Goal: Transaction & Acquisition: Book appointment/travel/reservation

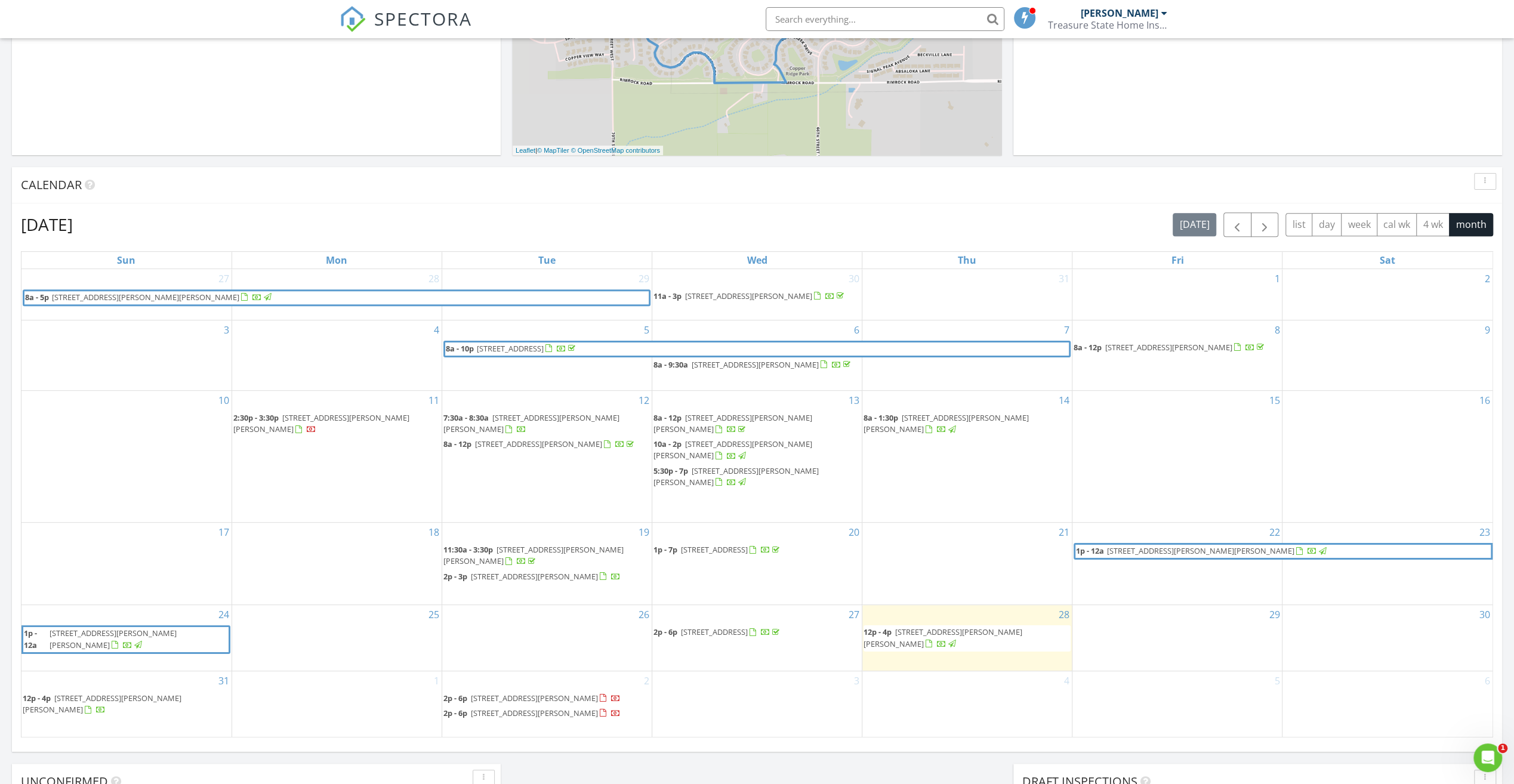
scroll to position [1104, 1532]
drag, startPoint x: 534, startPoint y: 552, endPoint x: 530, endPoint y: 556, distance: 5.7
click at [530, 571] on span "1219 Sun Valley Rd, Billings 59105" at bounding box center [534, 576] width 127 height 11
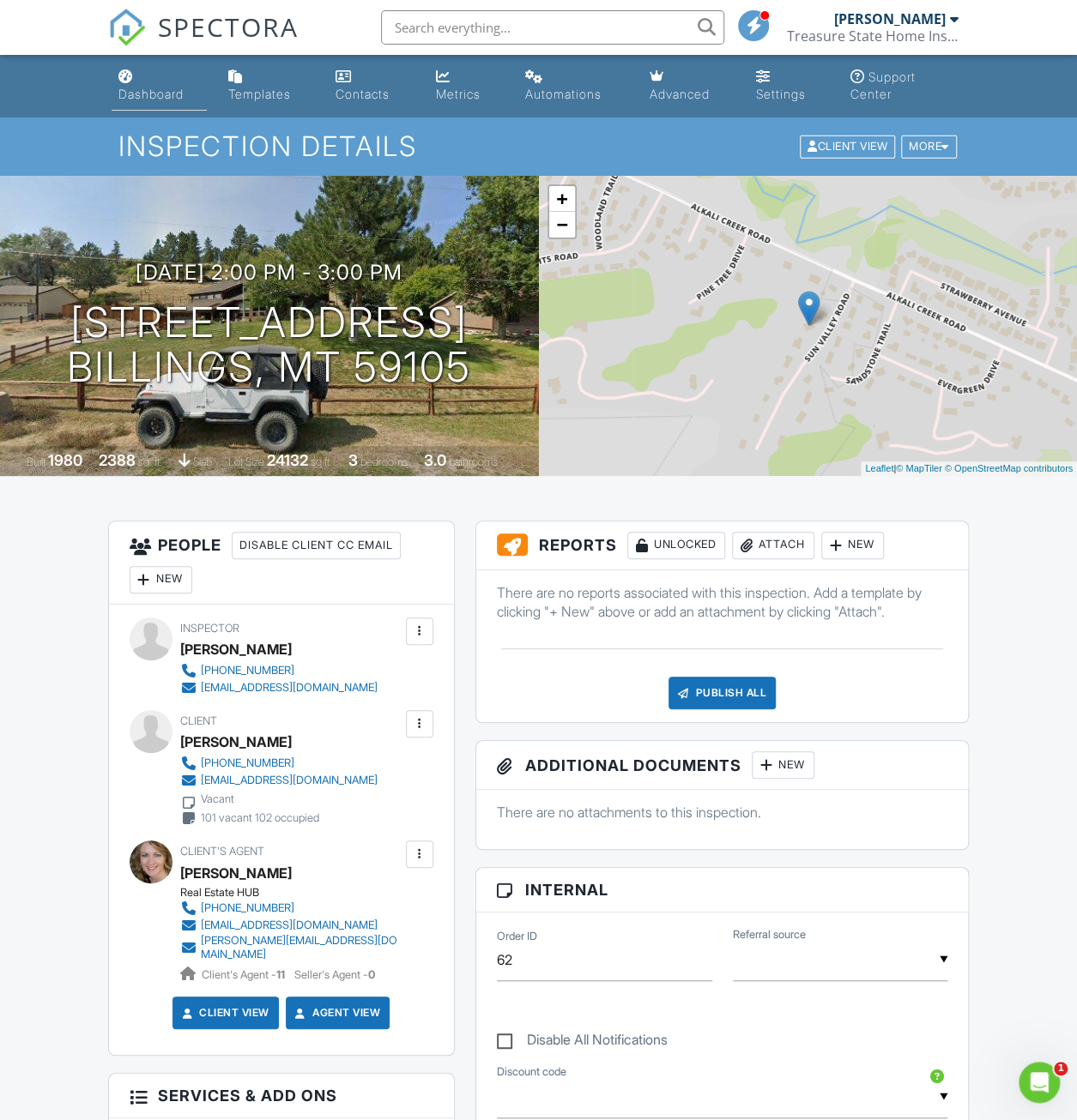
click at [150, 92] on div "Dashboard" at bounding box center [150, 94] width 65 height 15
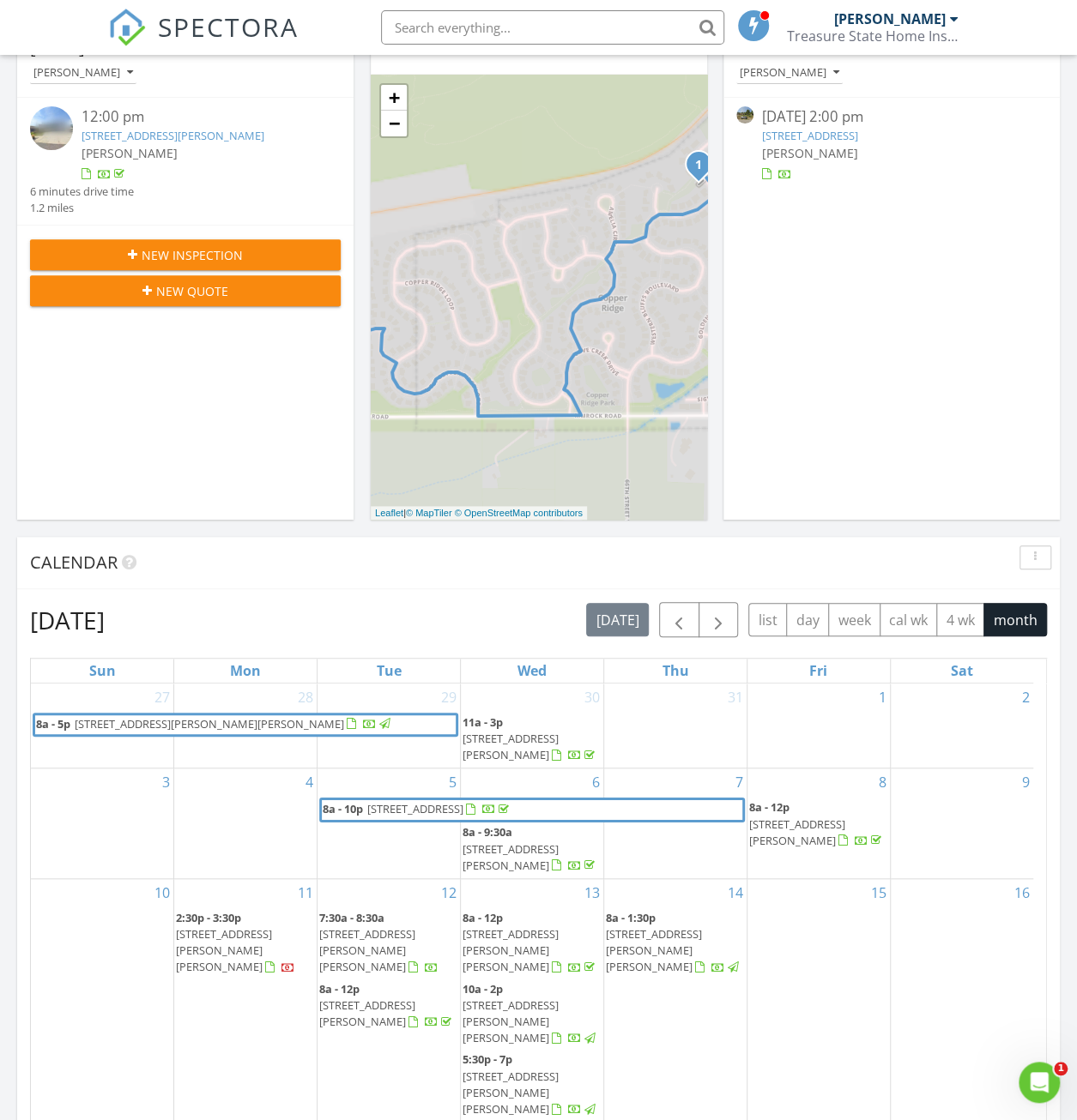
scroll to position [515, 0]
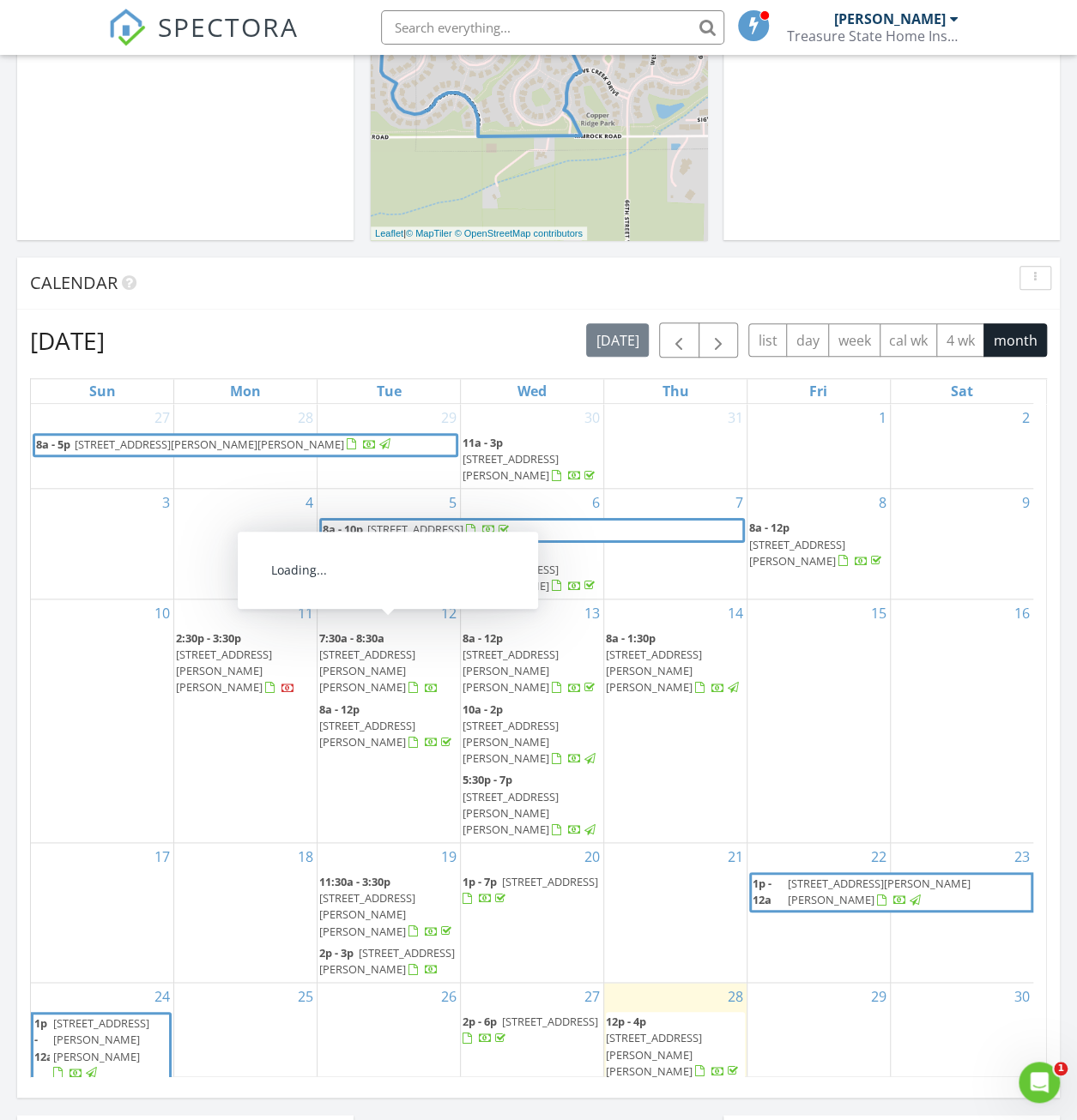
click at [387, 647] on span "1525 Sullivan Ln, Billings 59106" at bounding box center [366, 670] width 96 height 48
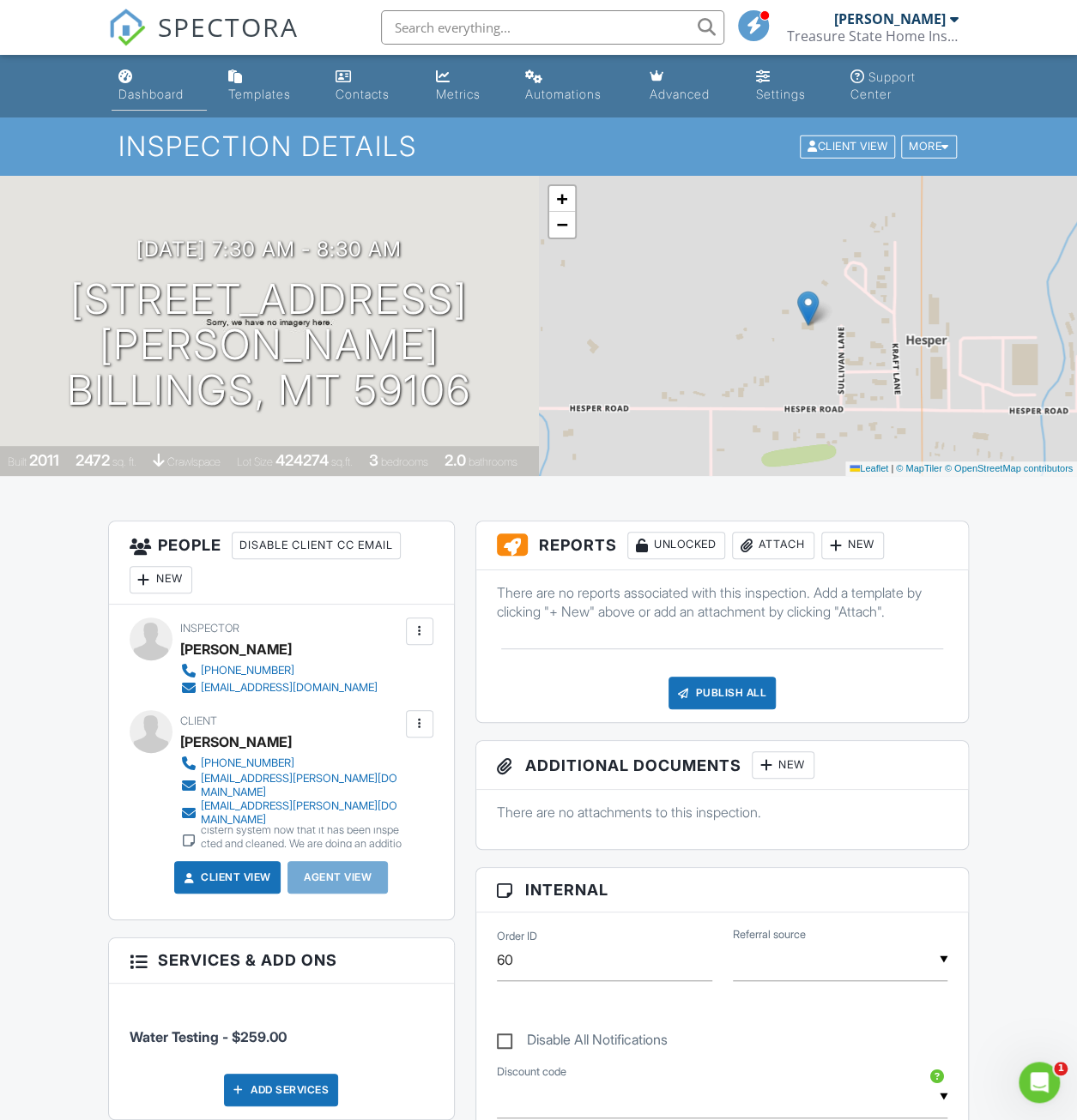
click at [156, 83] on link "Dashboard" at bounding box center [159, 85] width 96 height 49
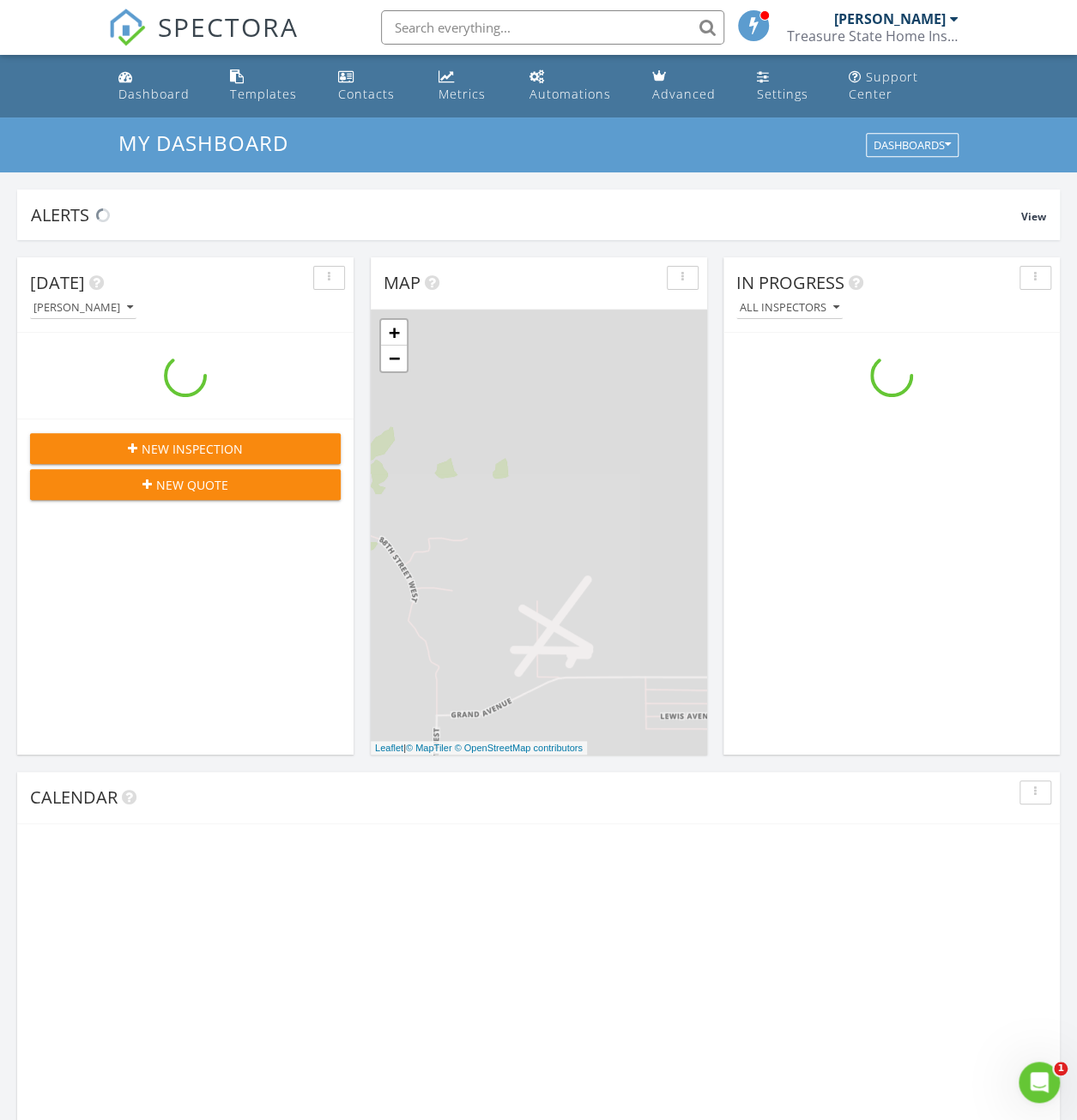
scroll to position [1587, 1103]
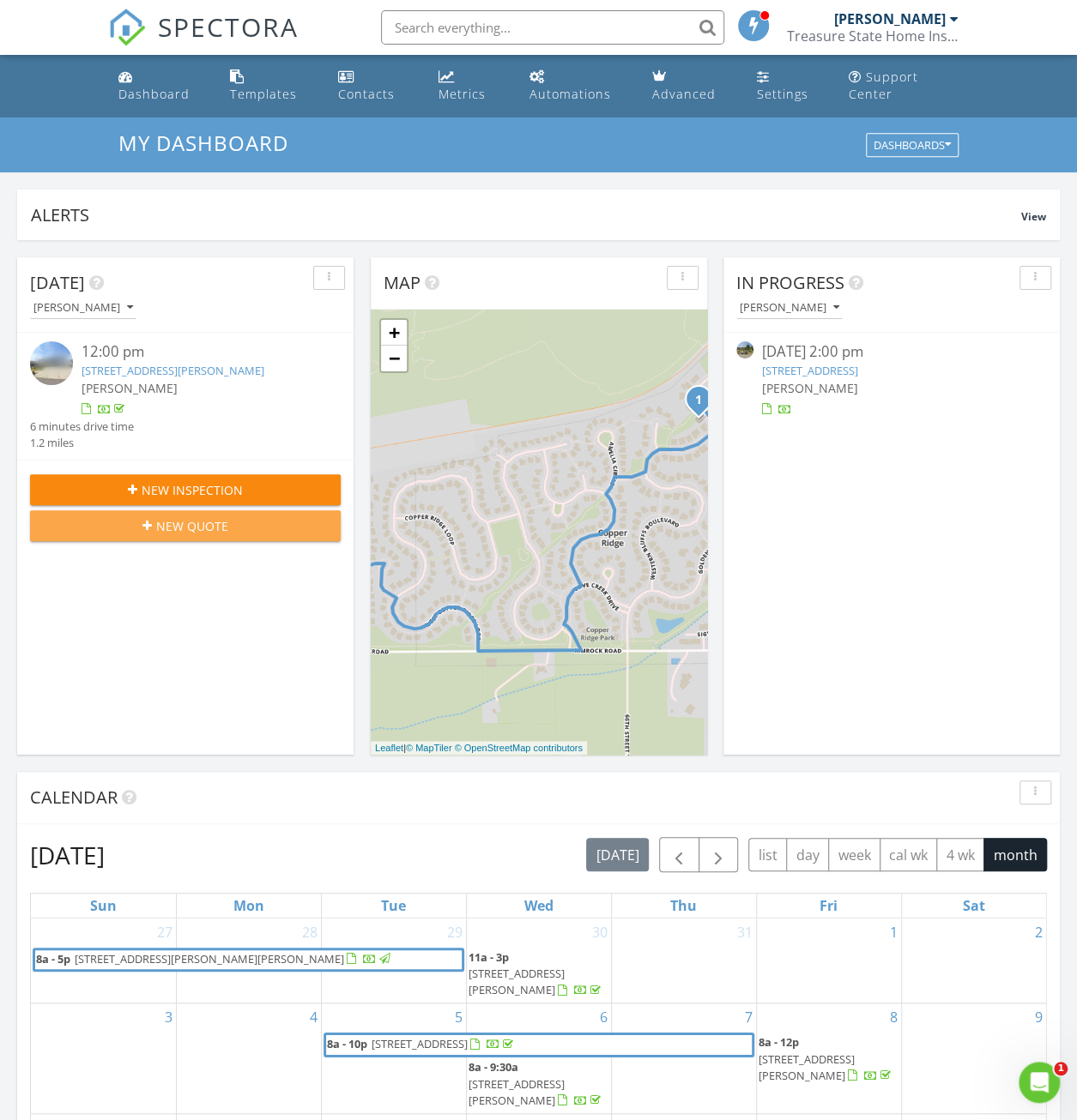
click at [171, 526] on span "New Quote" at bounding box center [191, 527] width 72 height 18
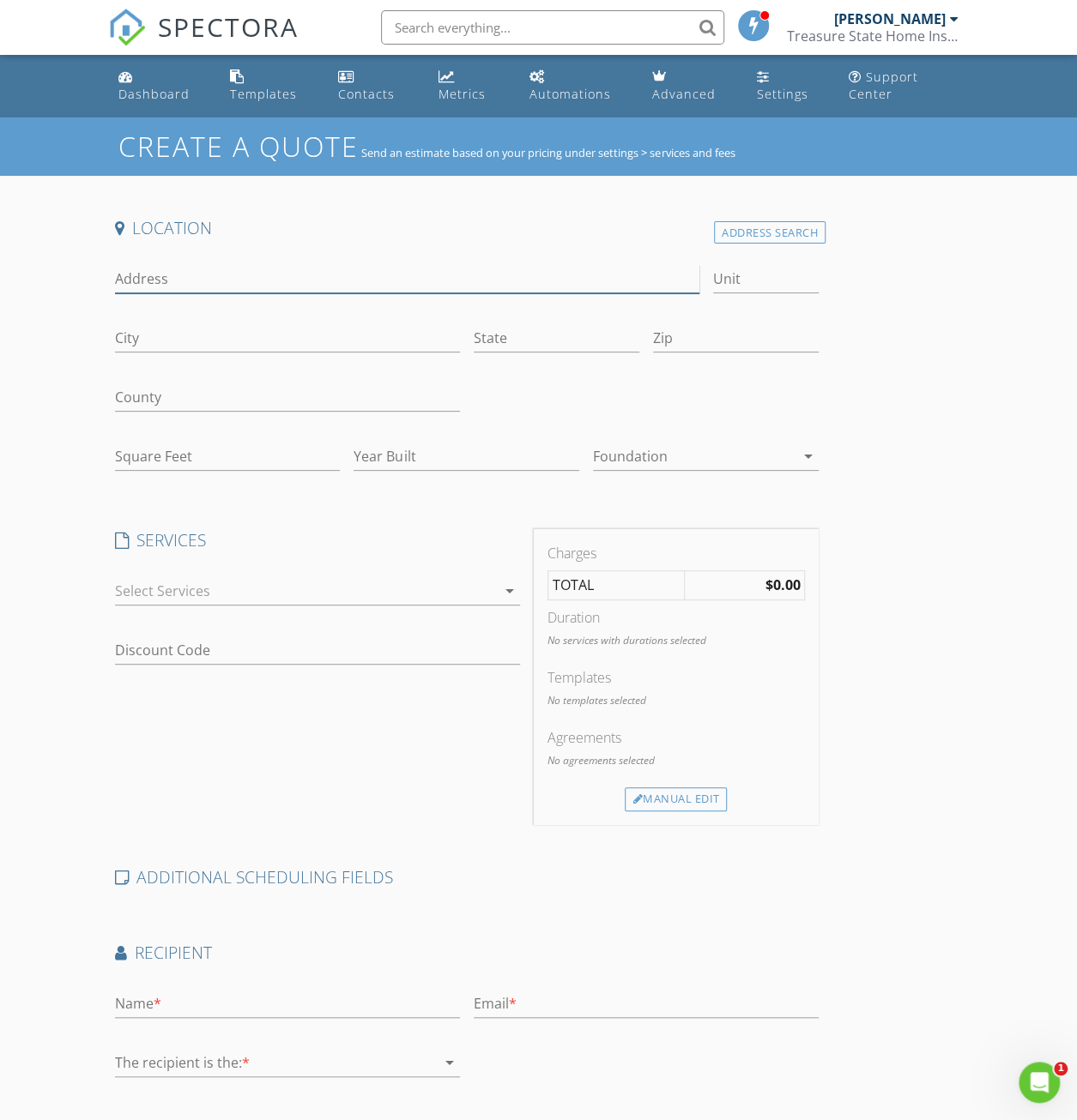
click at [244, 283] on input "Address" at bounding box center [408, 278] width 584 height 28
click at [713, 234] on div "Address Search" at bounding box center [769, 233] width 112 height 23
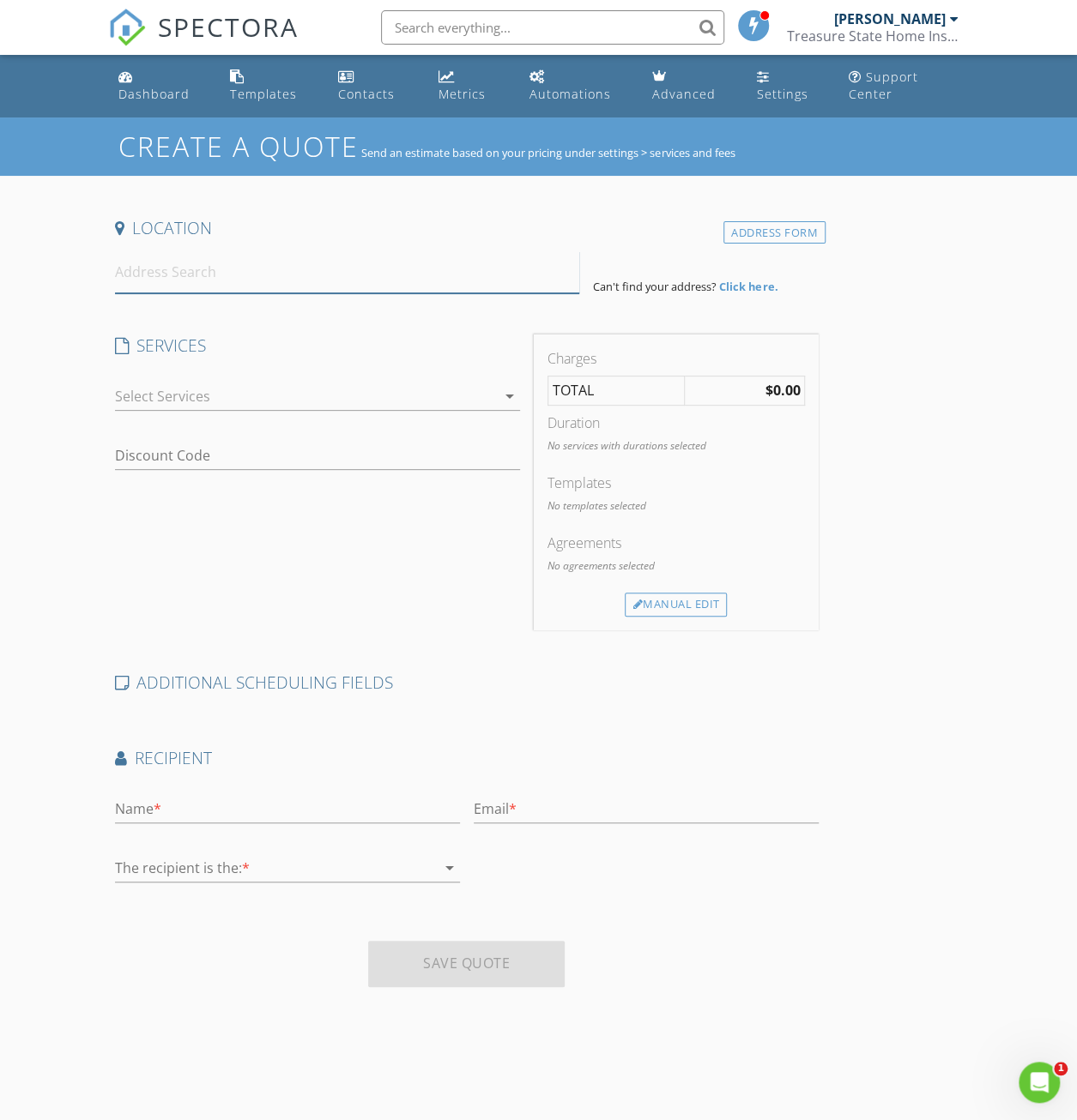
click at [355, 277] on input at bounding box center [348, 272] width 465 height 42
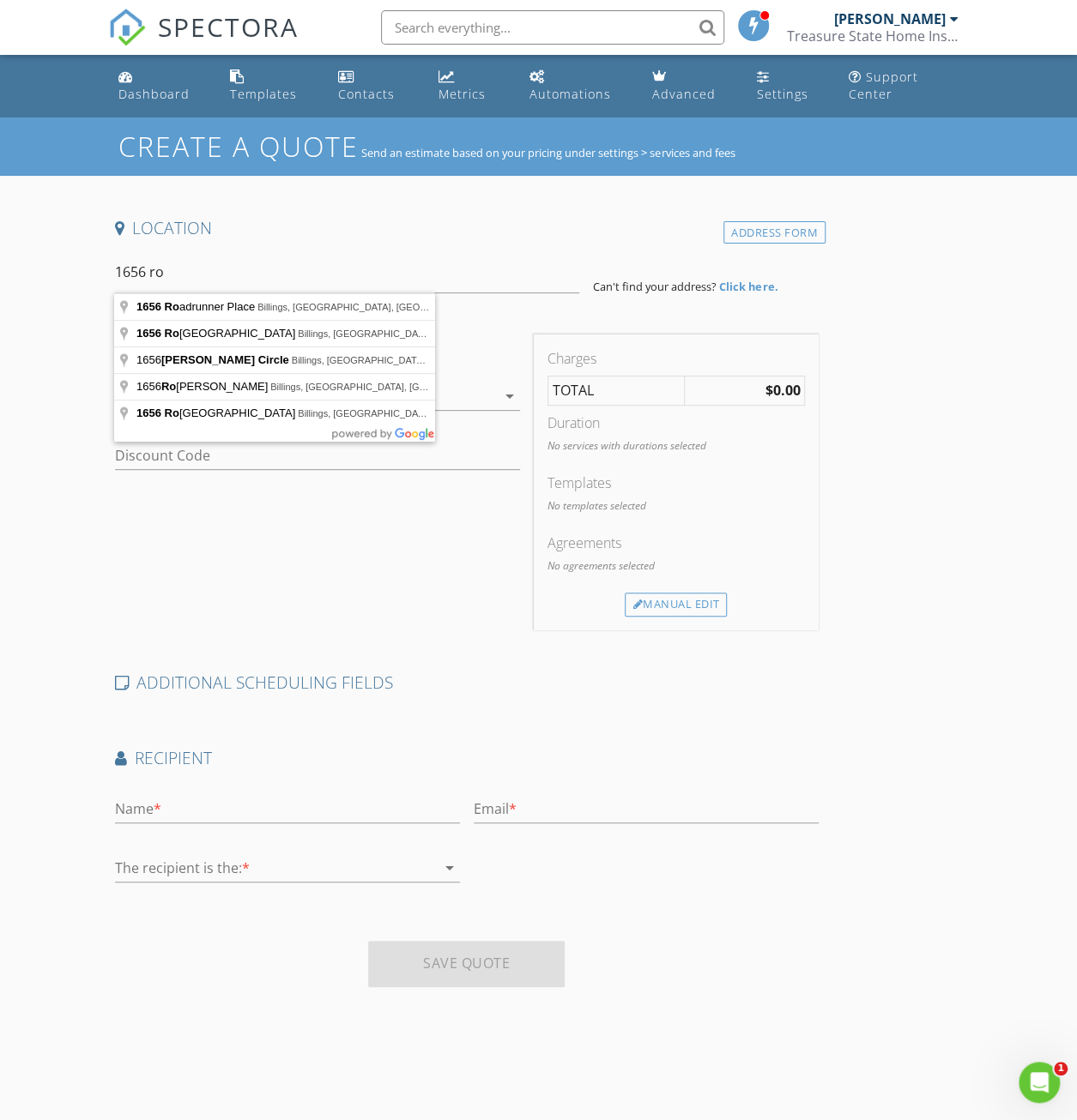
type input "1656 Roadrunner Place, [GEOGRAPHIC_DATA], [GEOGRAPHIC_DATA], [GEOGRAPHIC_DATA]"
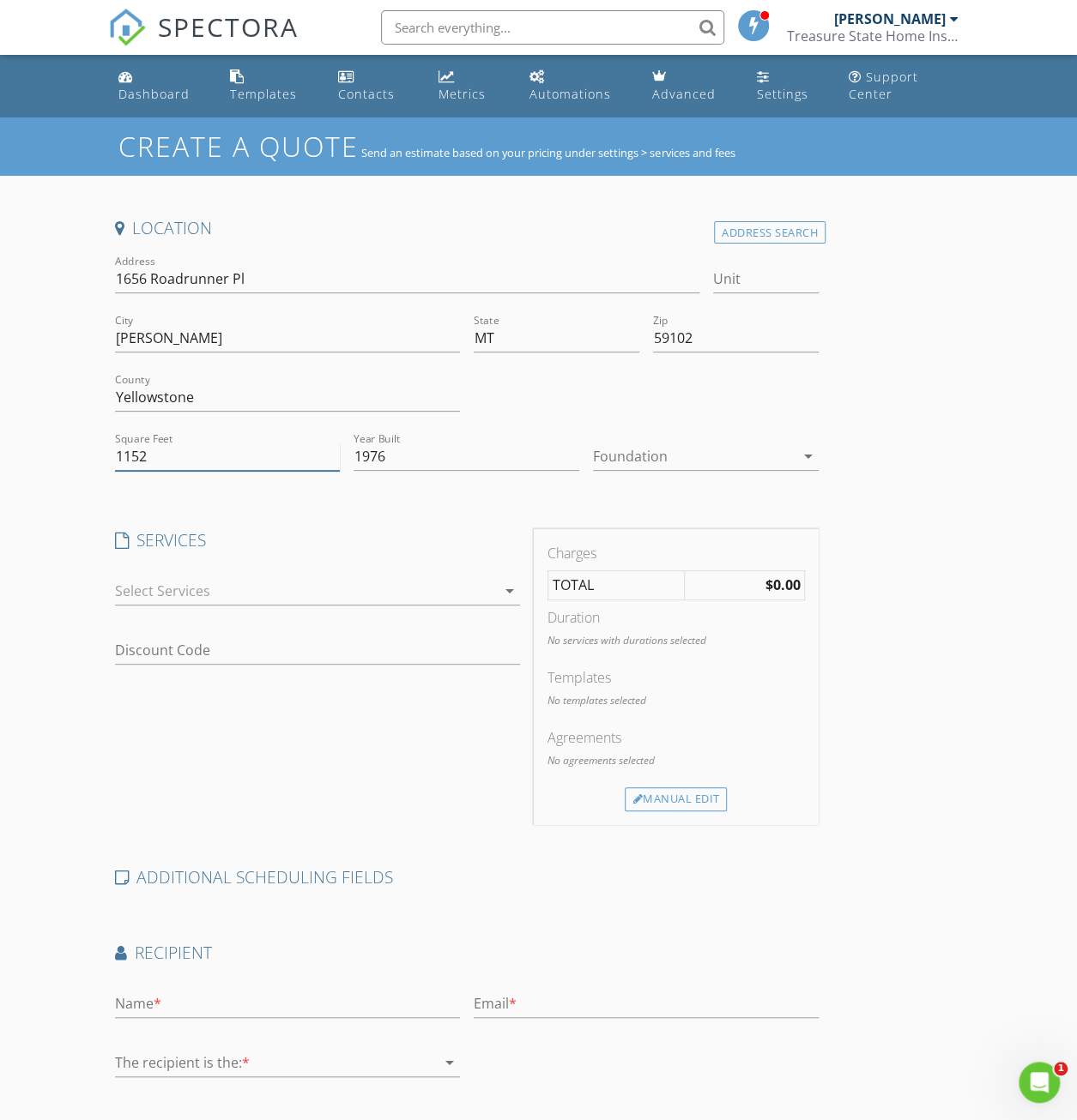
click at [152, 450] on input "1152" at bounding box center [228, 456] width 225 height 28
type input "1"
type input "1440"
click at [593, 462] on div at bounding box center [693, 456] width 201 height 27
click at [482, 582] on div "Crawlspace" at bounding box center [527, 585] width 126 height 20
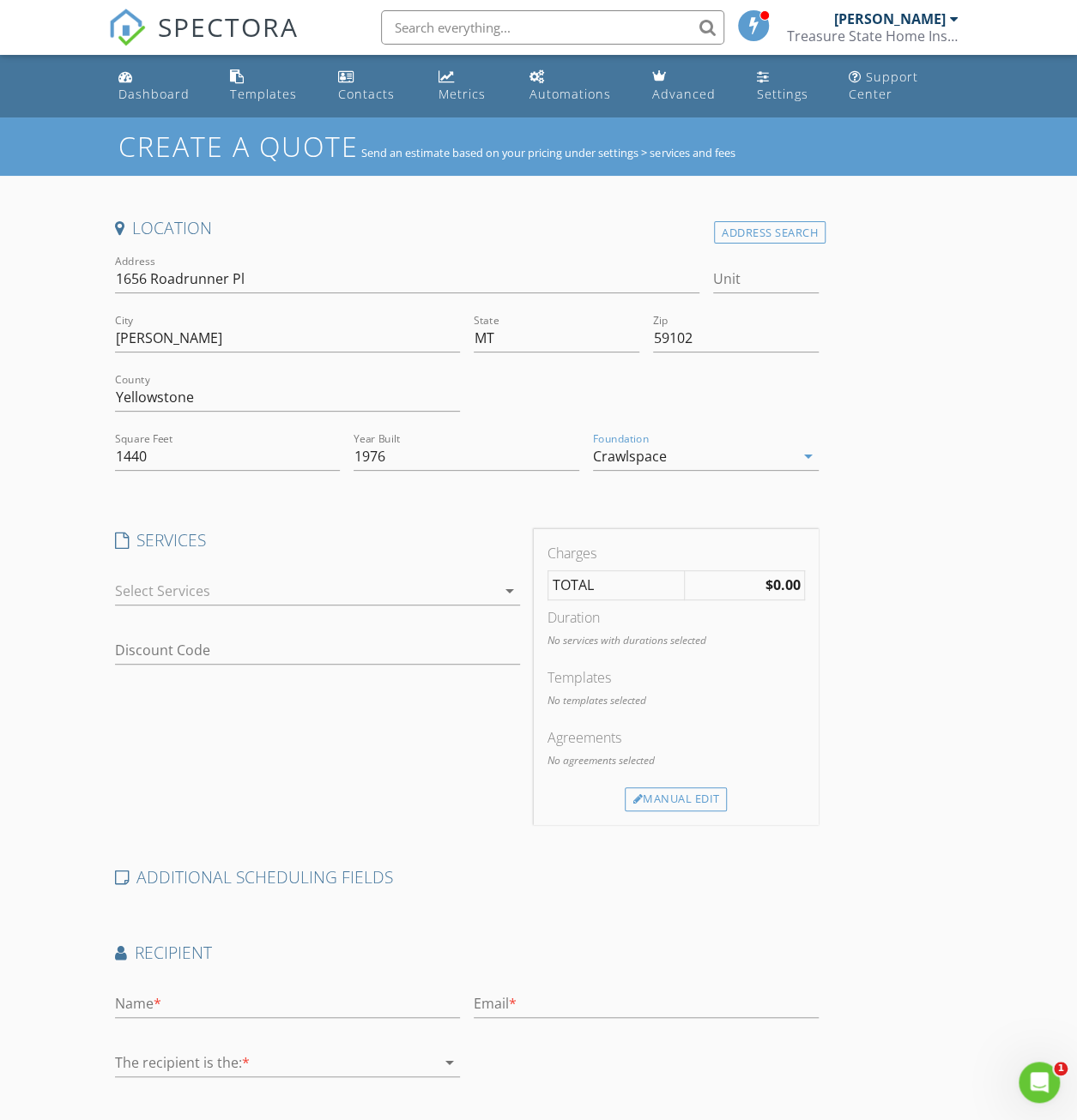
click at [292, 589] on div at bounding box center [306, 591] width 381 height 27
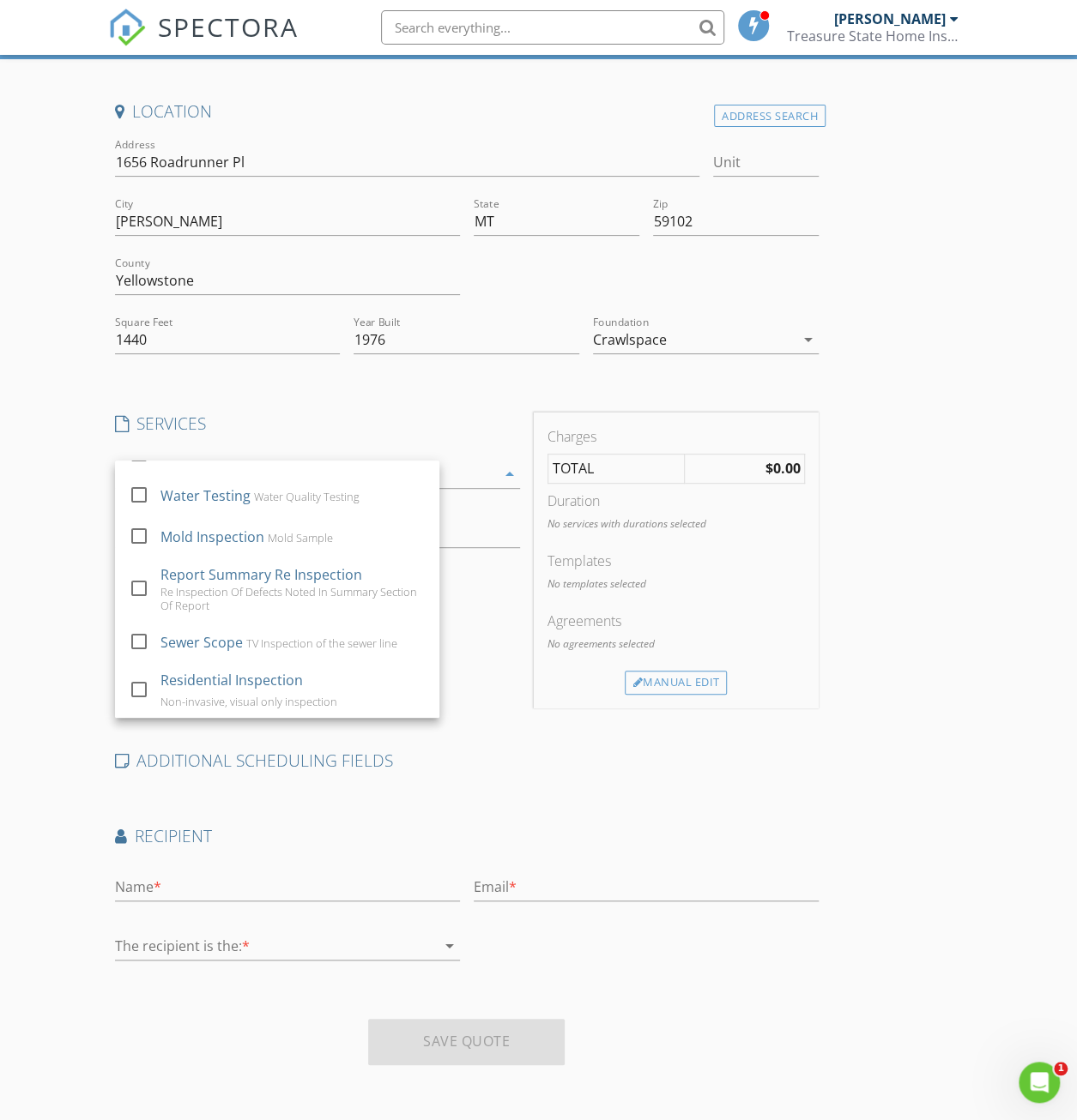
scroll to position [116, 0]
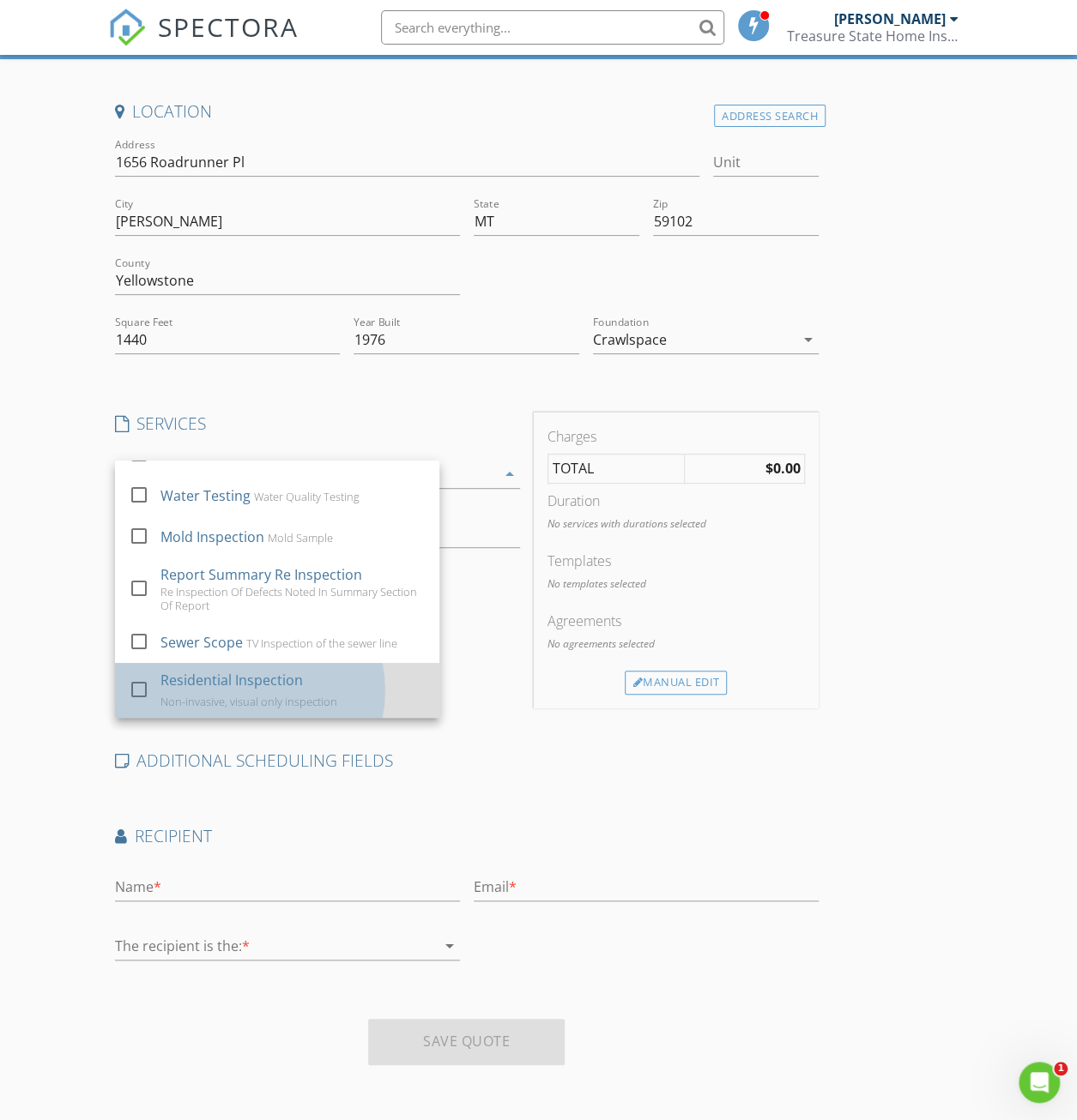
click at [174, 696] on div "Non-invasive, visual only inspection" at bounding box center [247, 701] width 177 height 14
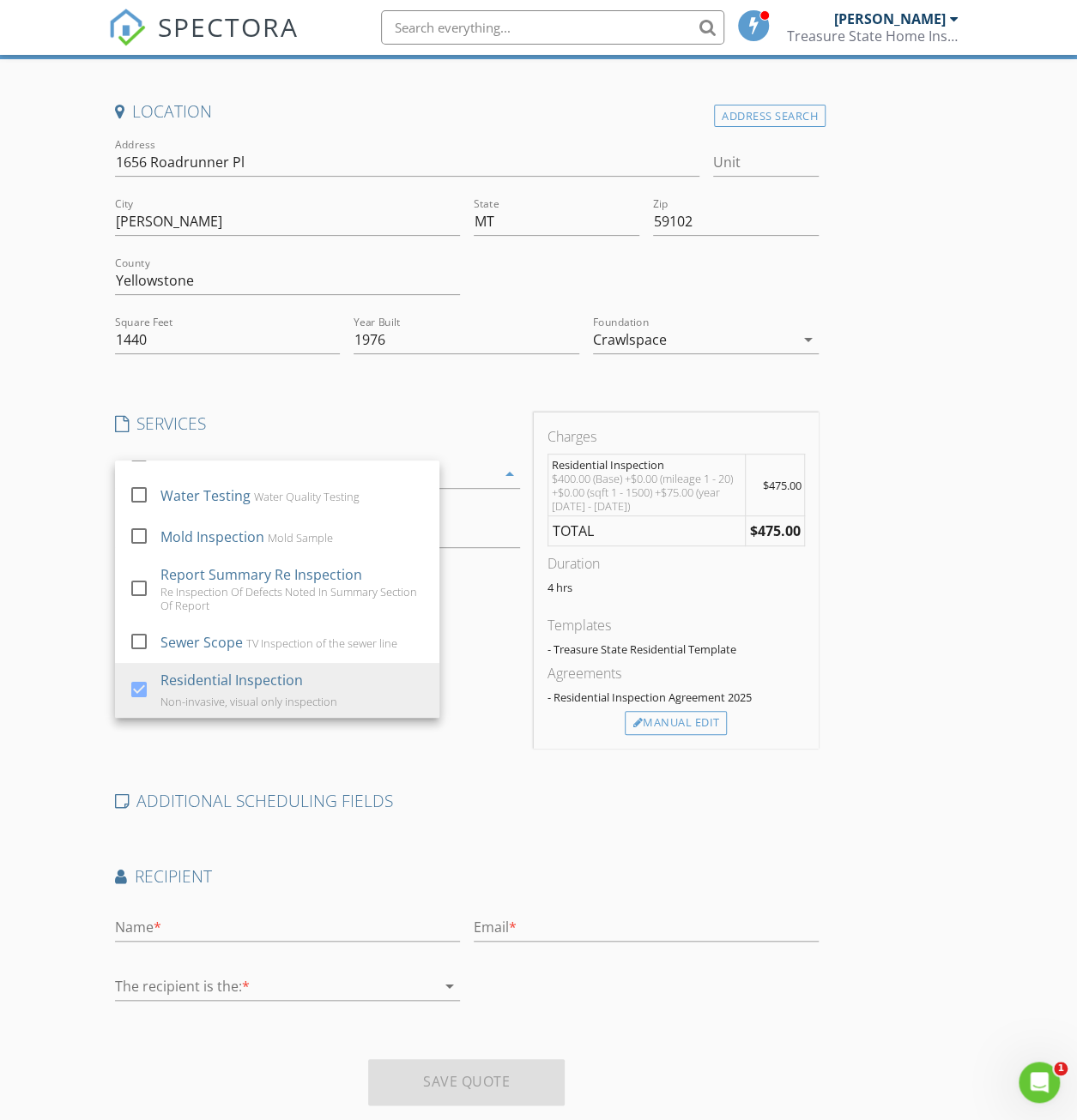
click at [719, 586] on div "Location Address Search Address [STREET_ADDRESS][US_STATE] Yellowstone Square F…" at bounding box center [538, 610] width 862 height 1019
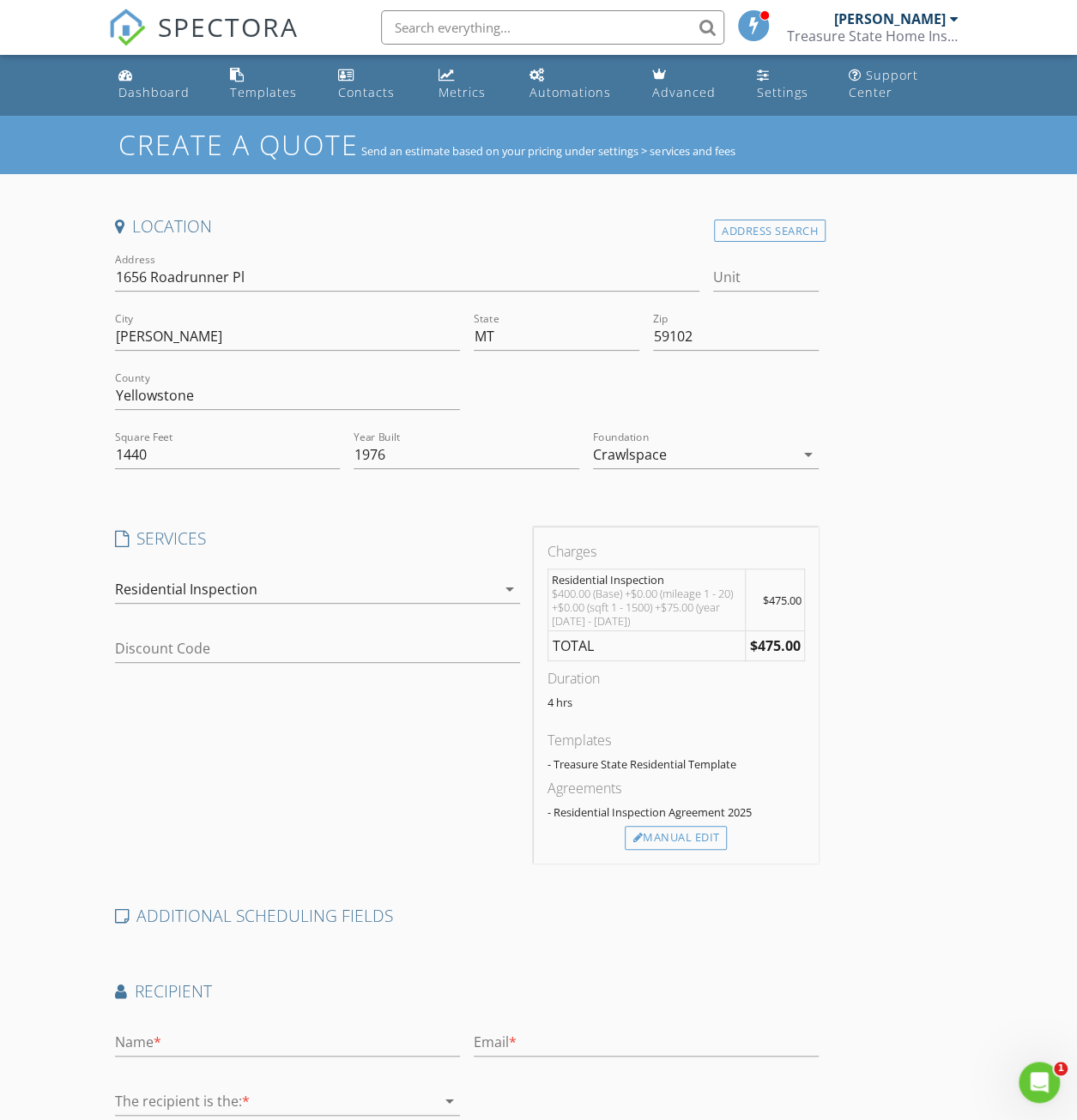
scroll to position [0, 0]
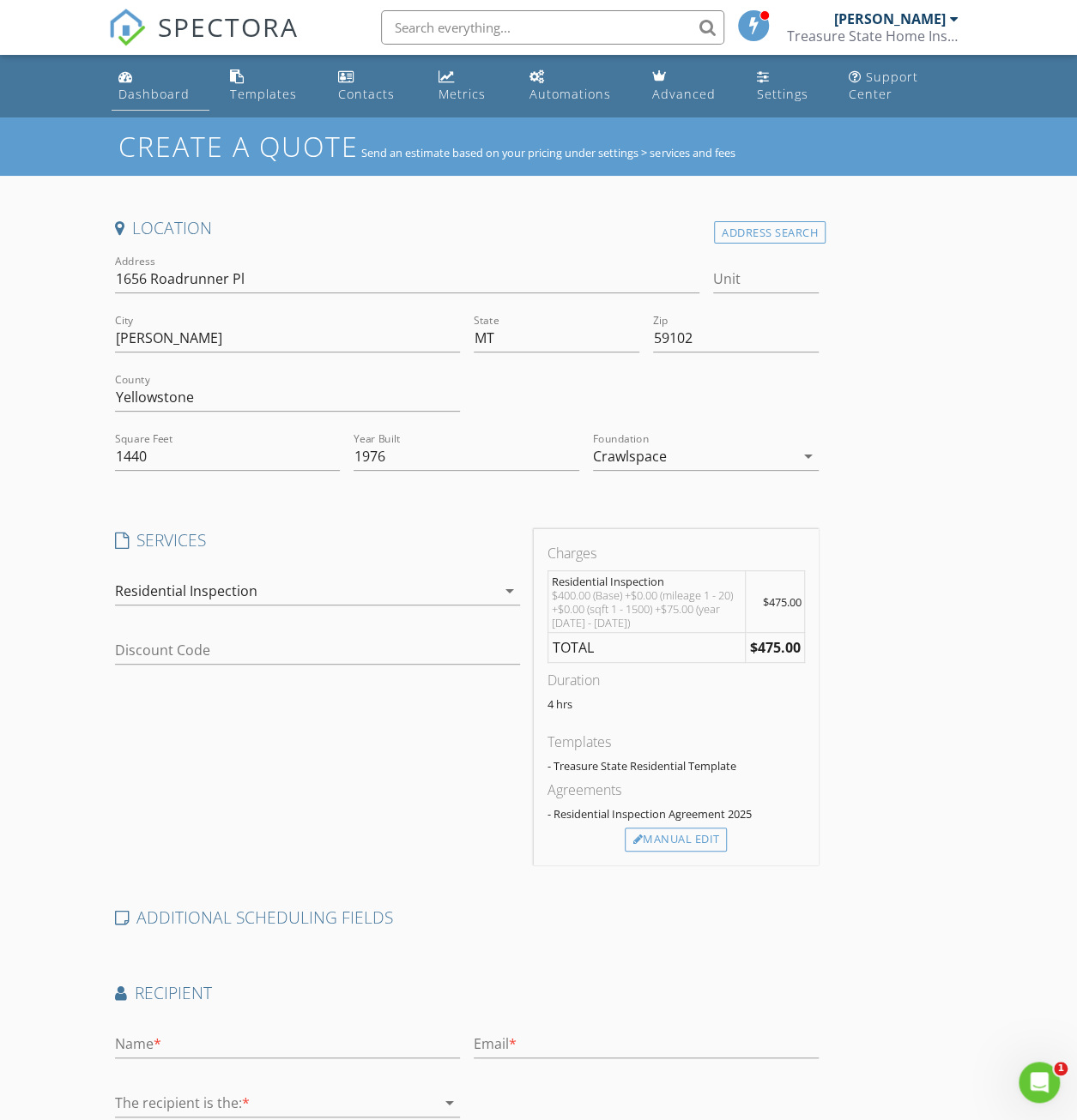
click at [130, 87] on div "Dashboard" at bounding box center [154, 94] width 71 height 16
